Goal: Transaction & Acquisition: Subscribe to service/newsletter

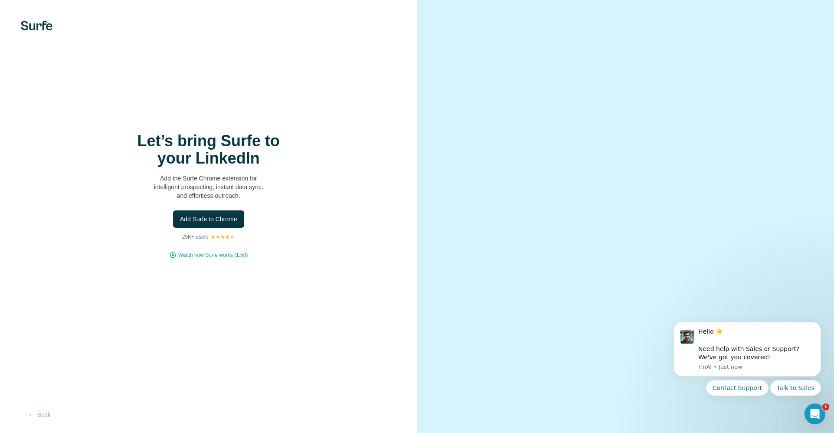
click at [266, 143] on h1 "Let’s bring Surfe to your LinkedIn" at bounding box center [208, 149] width 173 height 35
click at [206, 222] on span "Add Surfe to Chrome" at bounding box center [208, 219] width 57 height 9
